Goal: Navigation & Orientation: Find specific page/section

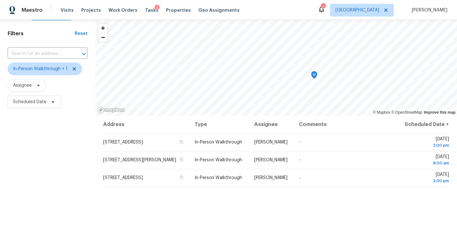
scroll to position [19, 0]
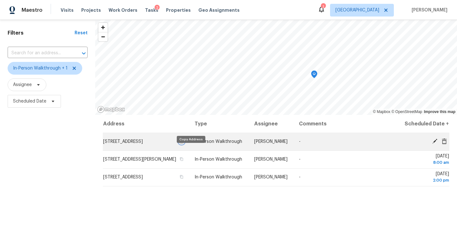
click at [184, 144] on button "button" at bounding box center [182, 141] width 6 height 6
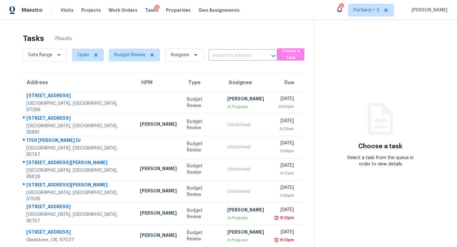
scroll to position [20, 0]
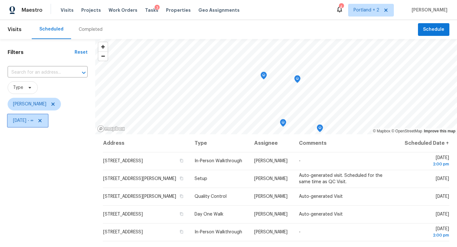
click at [43, 122] on icon at bounding box center [39, 120] width 5 height 5
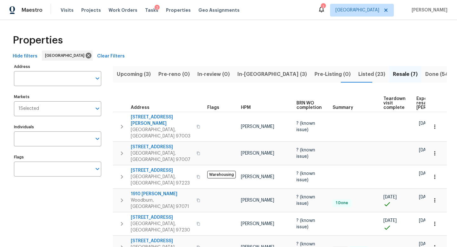
click at [141, 76] on span "Upcoming (3)" at bounding box center [134, 74] width 34 height 9
